Goal: Information Seeking & Learning: Understand process/instructions

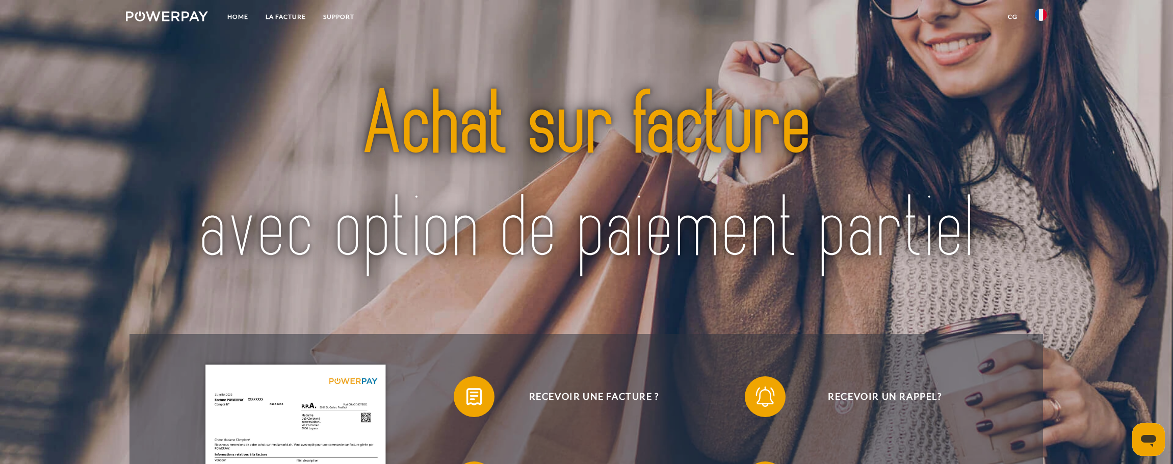
click at [187, 14] on img at bounding box center [167, 16] width 82 height 10
click at [245, 20] on link "Home" at bounding box center [238, 17] width 38 height 18
click at [291, 14] on link "LA FACTURE" at bounding box center [286, 17] width 58 height 18
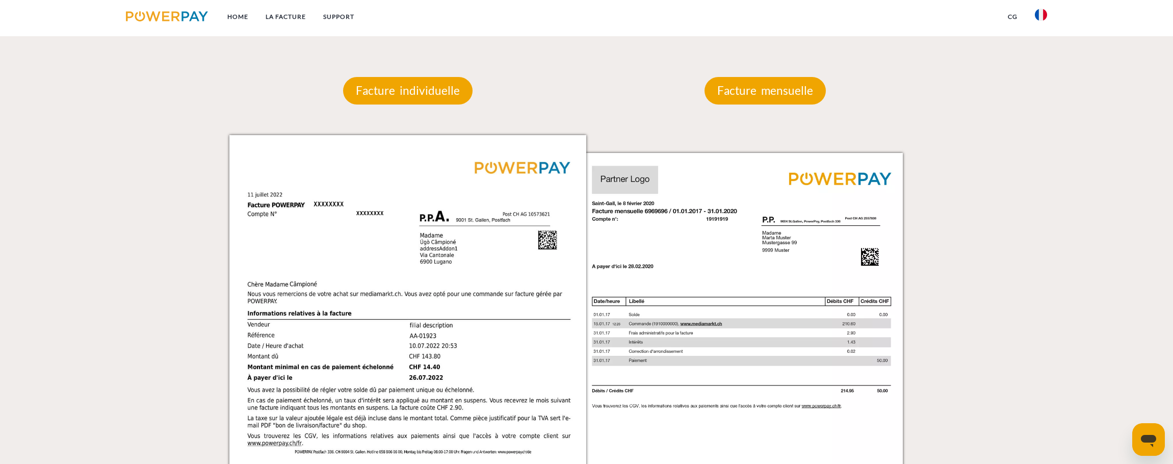
scroll to position [907, 0]
click at [376, 77] on p "Facture individuelle" at bounding box center [407, 90] width 129 height 28
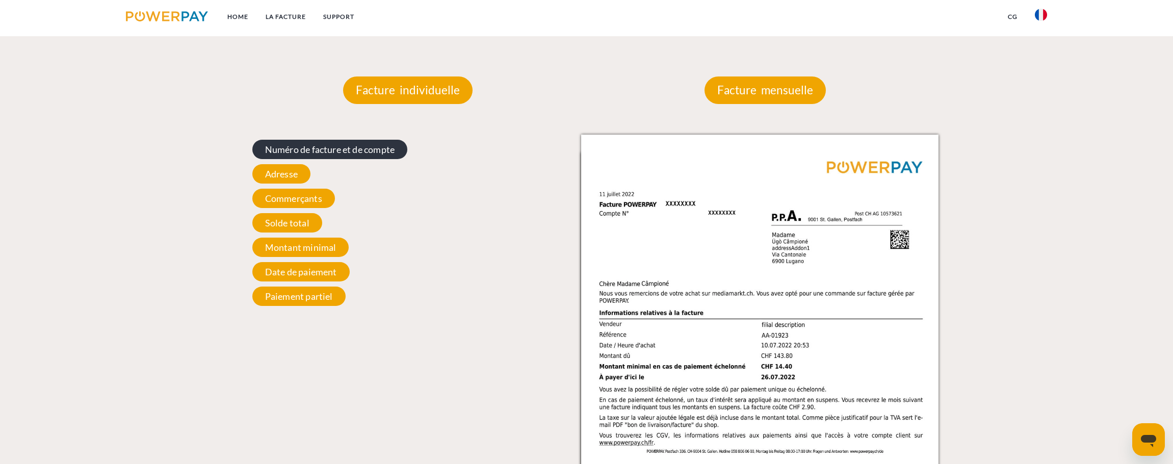
click at [304, 152] on span "Numéro de facture et de compte" at bounding box center [329, 149] width 155 height 19
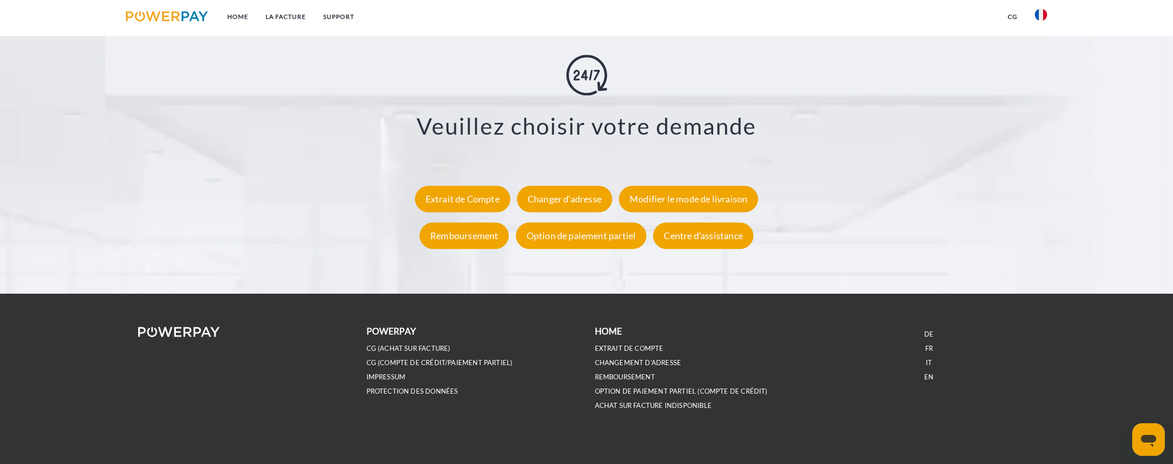
scroll to position [1926, 0]
click at [470, 230] on div "Remboursement" at bounding box center [464, 235] width 89 height 27
